Goal: Navigation & Orientation: Go to known website

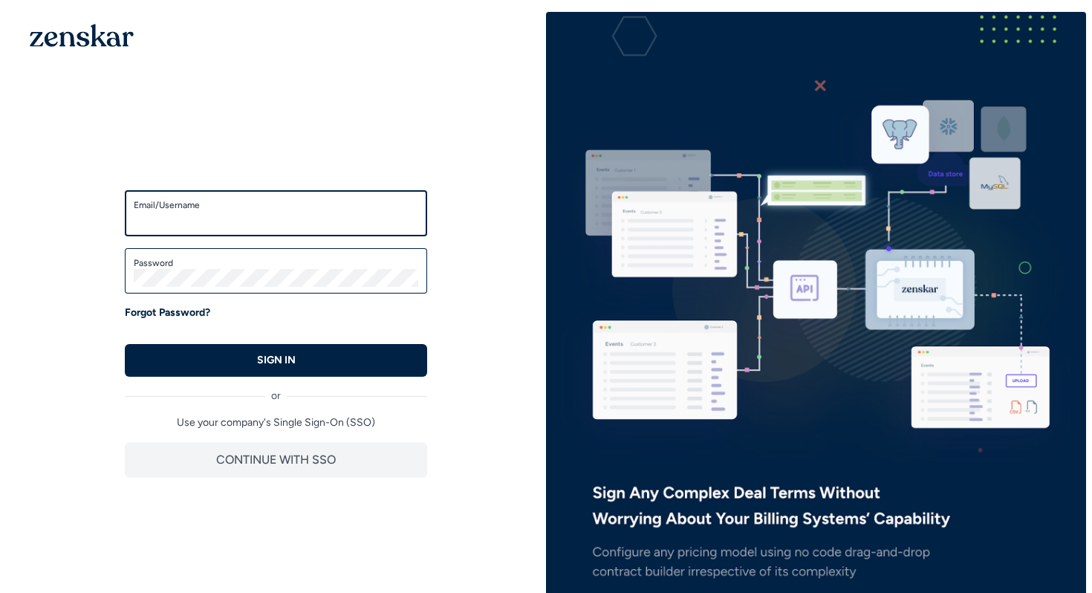
click at [205, 224] on input "Email/Username" at bounding box center [276, 220] width 285 height 18
type input "**********"
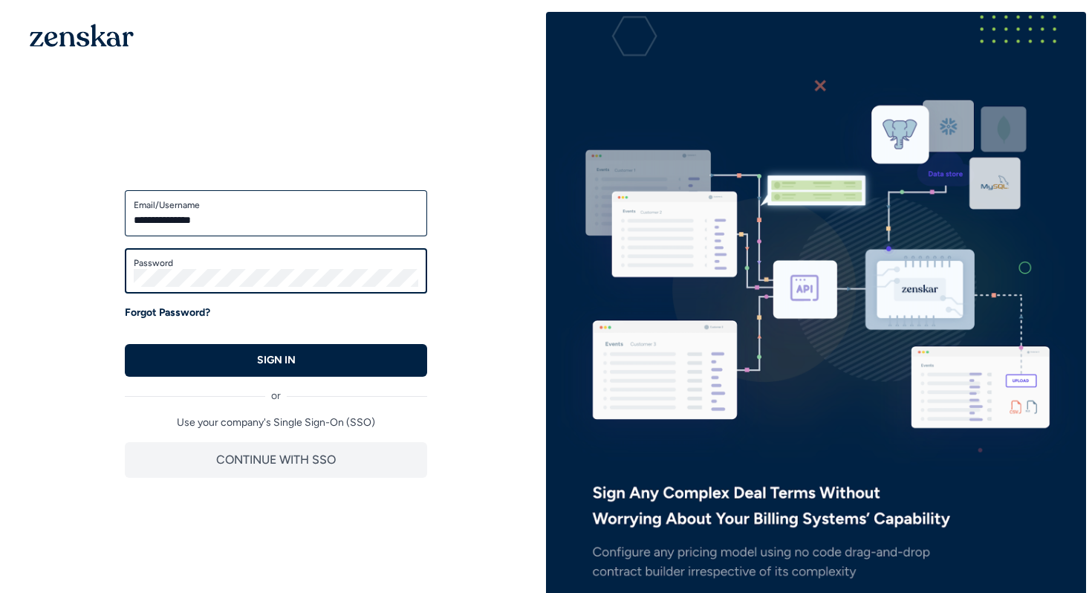
click at [125, 344] on button "SIGN IN" at bounding box center [276, 360] width 302 height 33
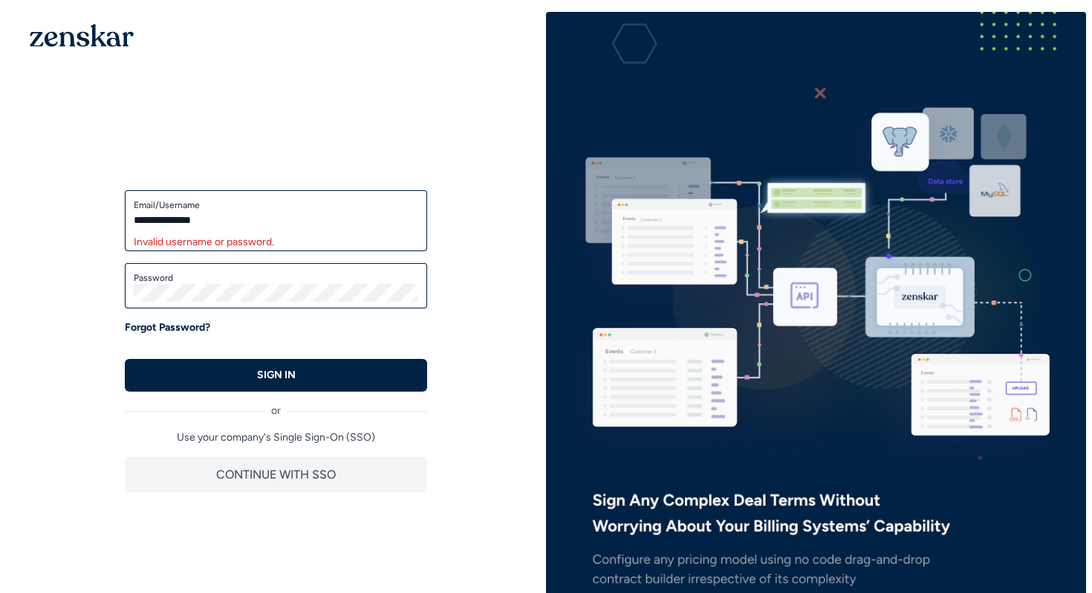
click at [230, 302] on div "Password" at bounding box center [276, 286] width 302 height 46
click at [125, 359] on button "SIGN IN" at bounding box center [276, 375] width 302 height 33
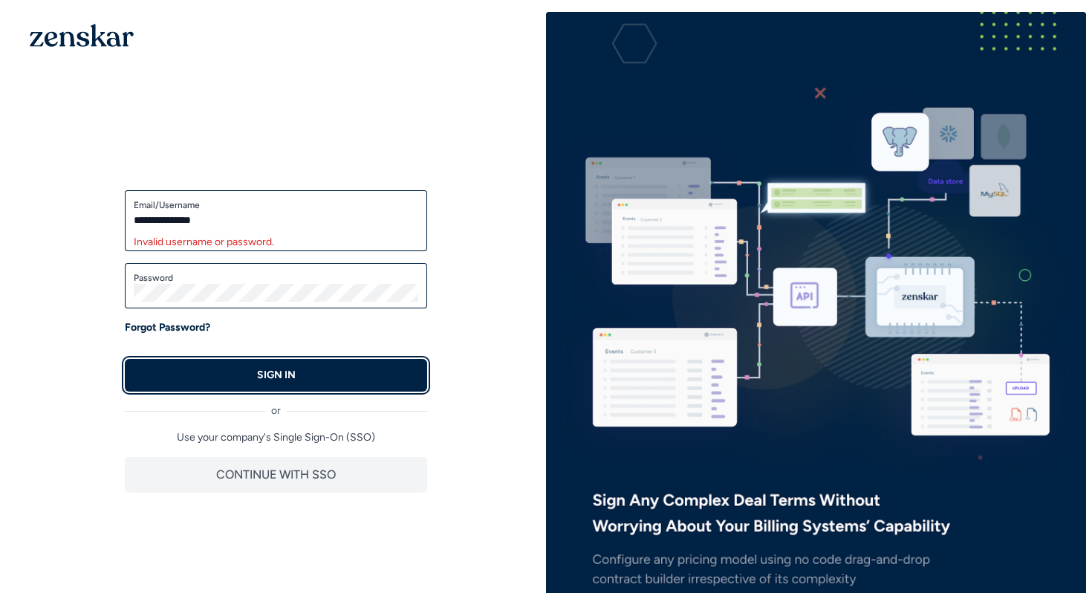
click at [247, 370] on button "SIGN IN" at bounding box center [276, 375] width 302 height 33
